Goal: Task Accomplishment & Management: Use online tool/utility

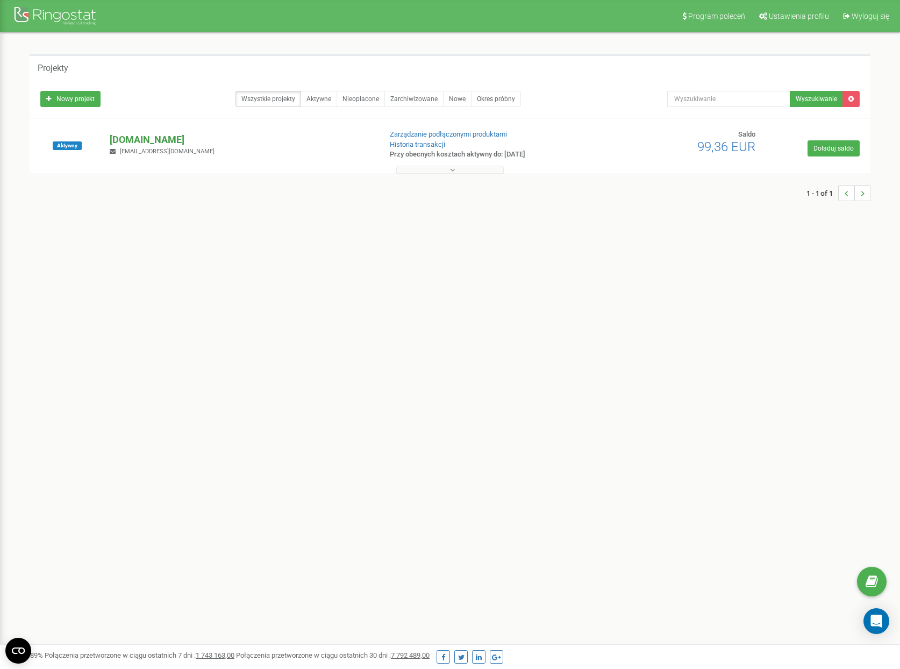
click at [160, 141] on p "[DOMAIN_NAME]" at bounding box center [241, 140] width 262 height 14
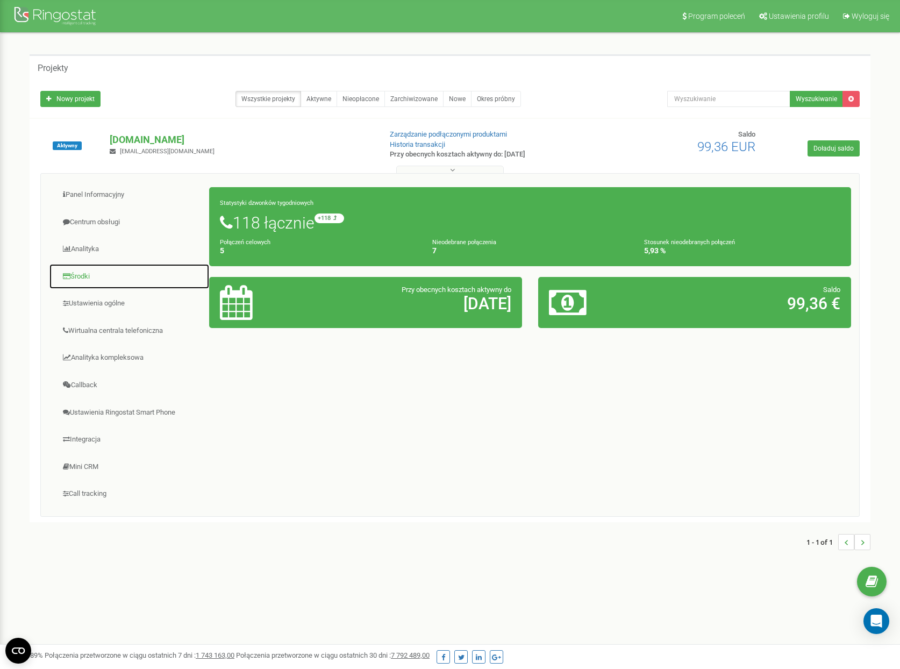
click at [73, 270] on link "Środki" at bounding box center [129, 276] width 161 height 26
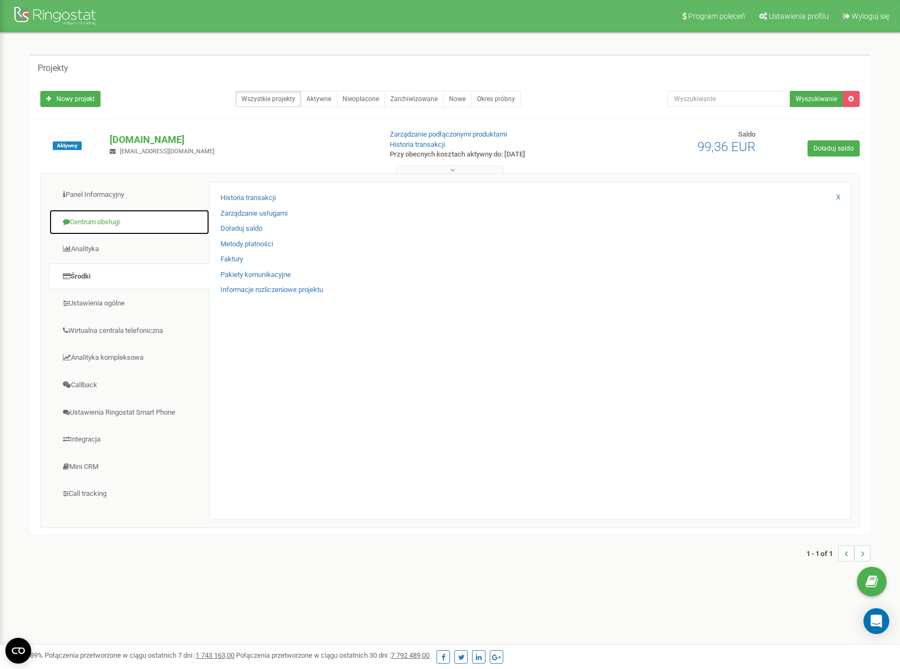
drag, startPoint x: 83, startPoint y: 217, endPoint x: 88, endPoint y: 235, distance: 18.8
click at [83, 217] on link "Centrum obsługi" at bounding box center [129, 222] width 161 height 26
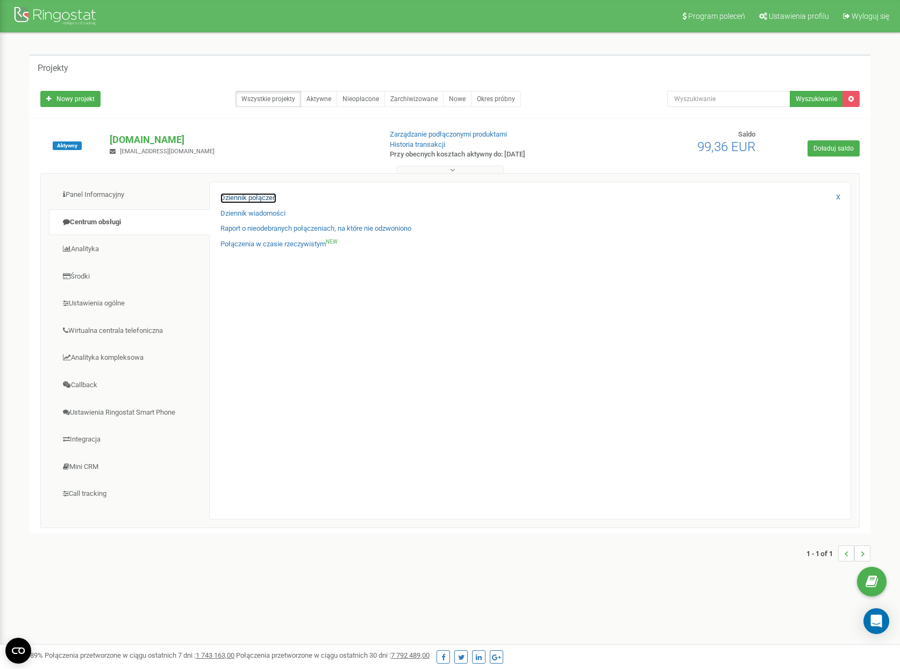
click at [258, 198] on link "Dziennik połączeń" at bounding box center [248, 198] width 56 height 10
click at [313, 246] on link "Połączenia w czasie rzeczywistym NEW" at bounding box center [278, 244] width 117 height 10
click at [269, 198] on link "Dziennik połączeń" at bounding box center [248, 198] width 56 height 10
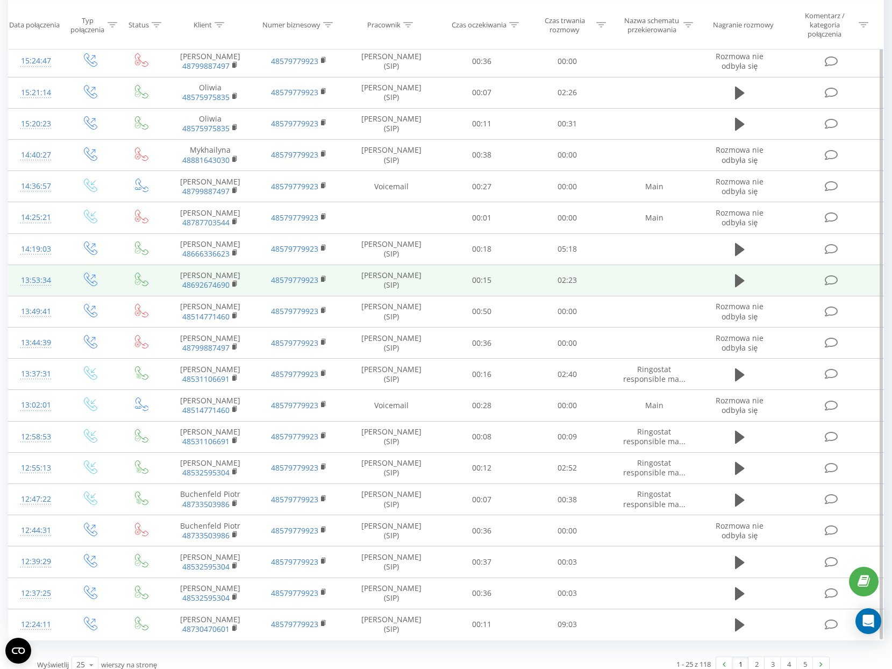
scroll to position [324, 0]
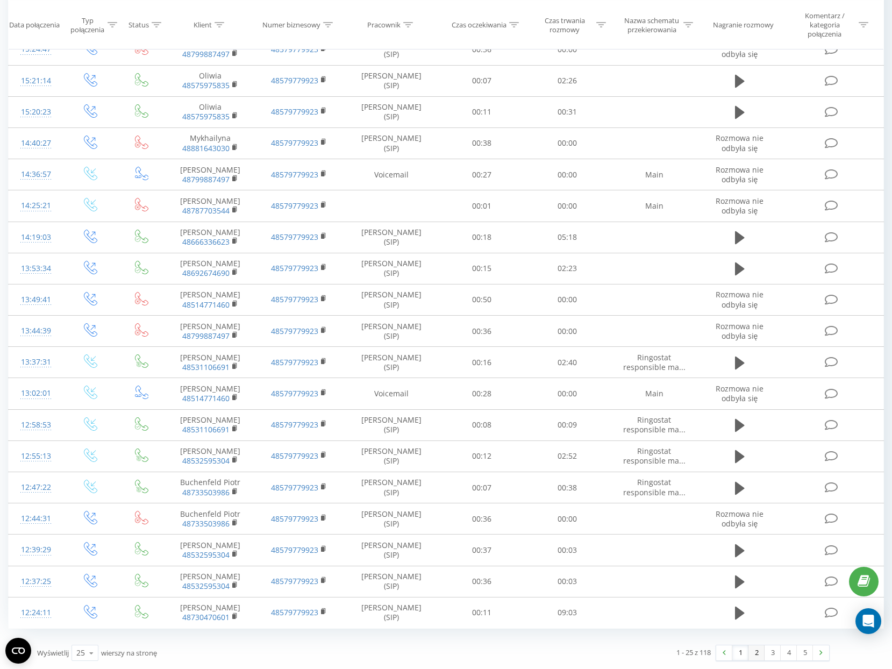
click at [761, 652] on link "2" at bounding box center [756, 652] width 16 height 15
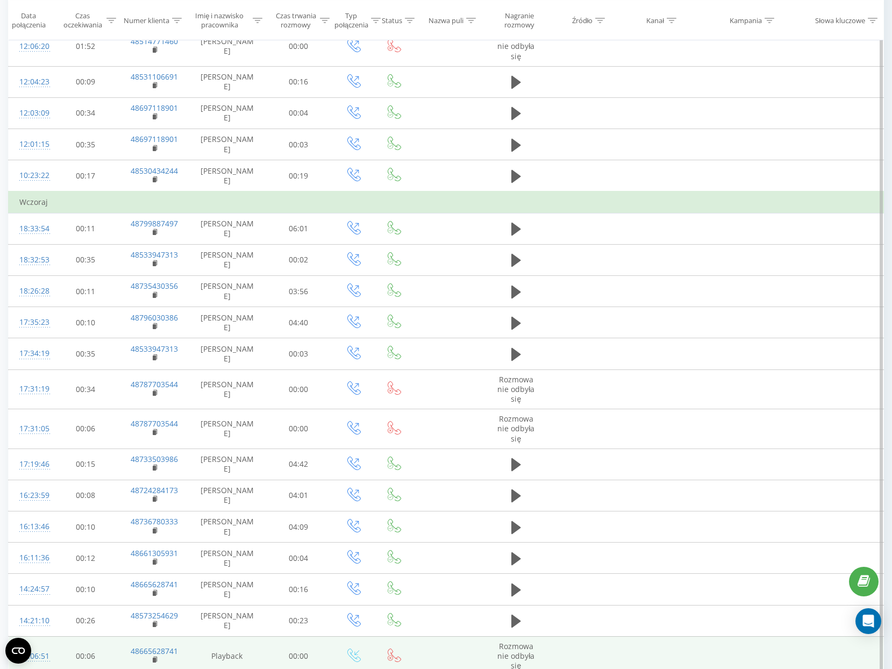
scroll to position [369, 0]
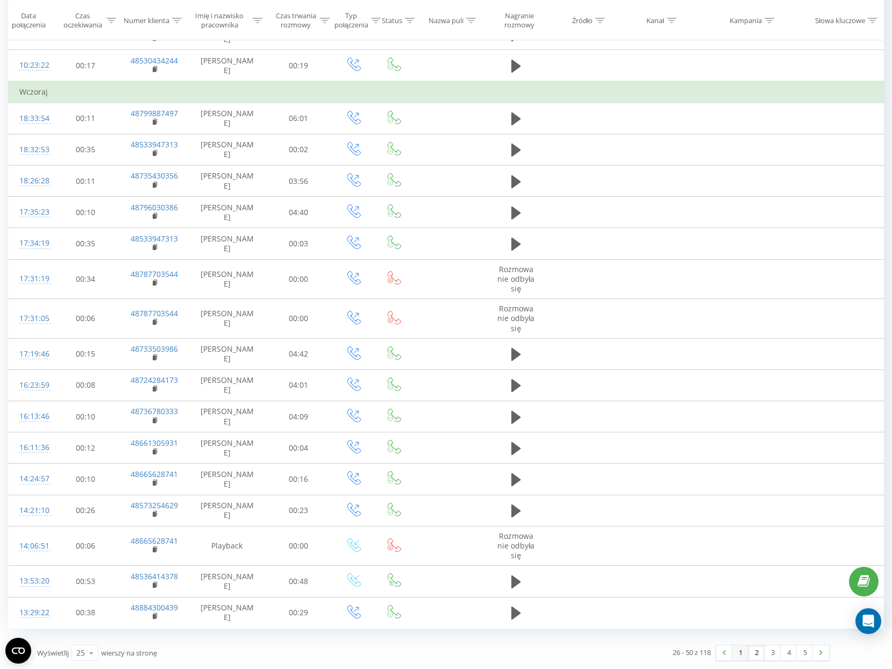
click at [738, 653] on link "1" at bounding box center [740, 652] width 16 height 15
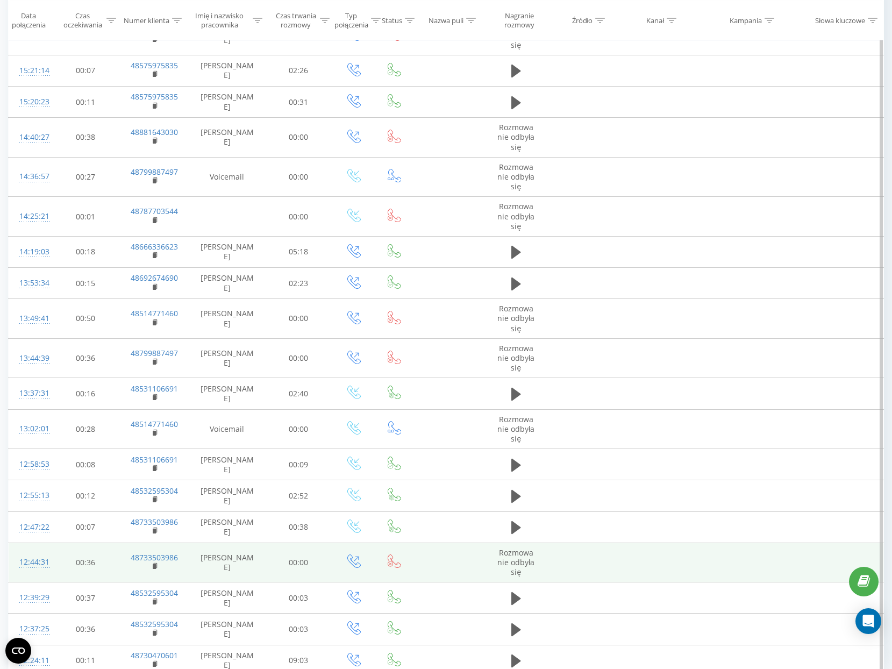
scroll to position [397, 0]
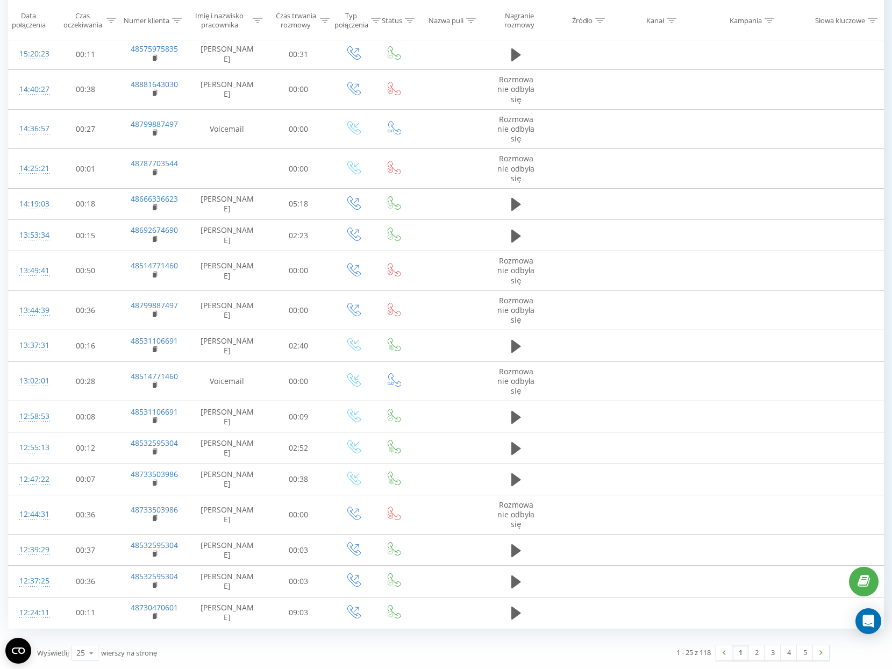
click at [735, 651] on link "1" at bounding box center [740, 652] width 16 height 15
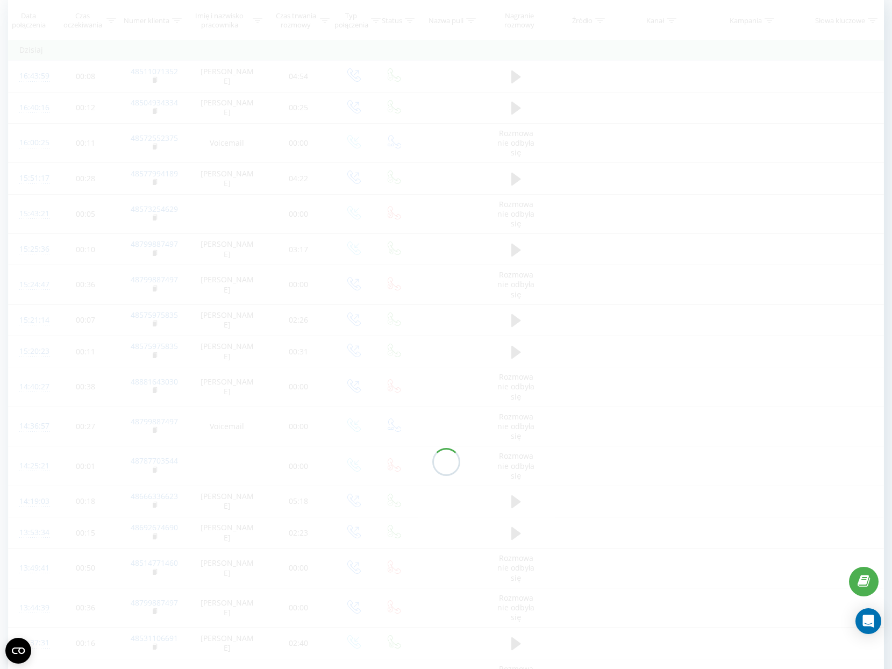
click at [727, 653] on div at bounding box center [446, 461] width 876 height 927
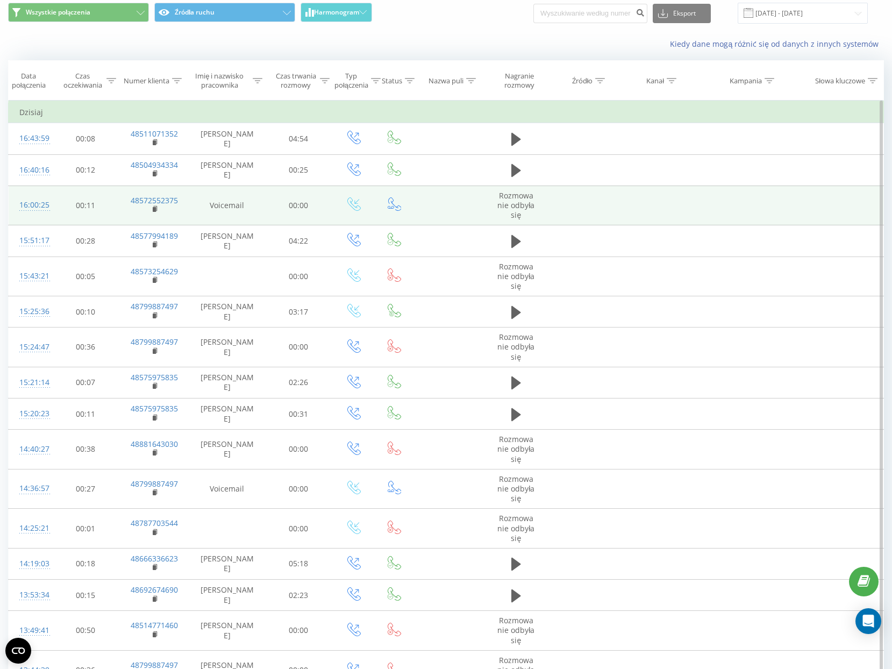
scroll to position [0, 0]
